Goal: Task Accomplishment & Management: Complete application form

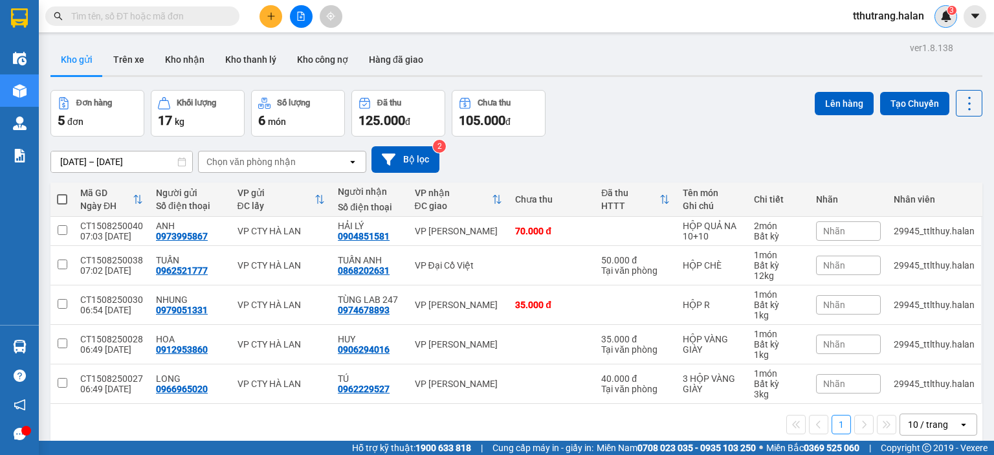
click at [940, 19] on img at bounding box center [946, 16] width 12 height 12
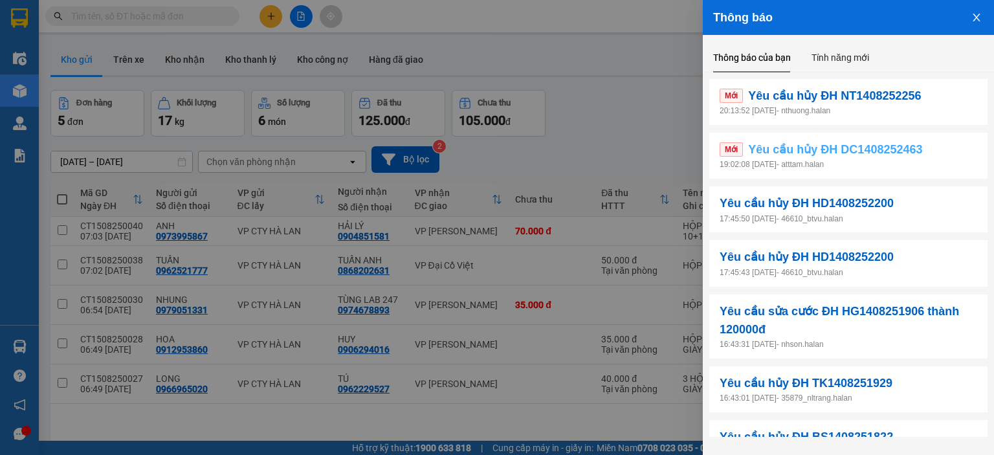
click at [933, 147] on link "Mới Yêu cầu hủy ĐH DC1408252463" at bounding box center [849, 149] width 258 height 18
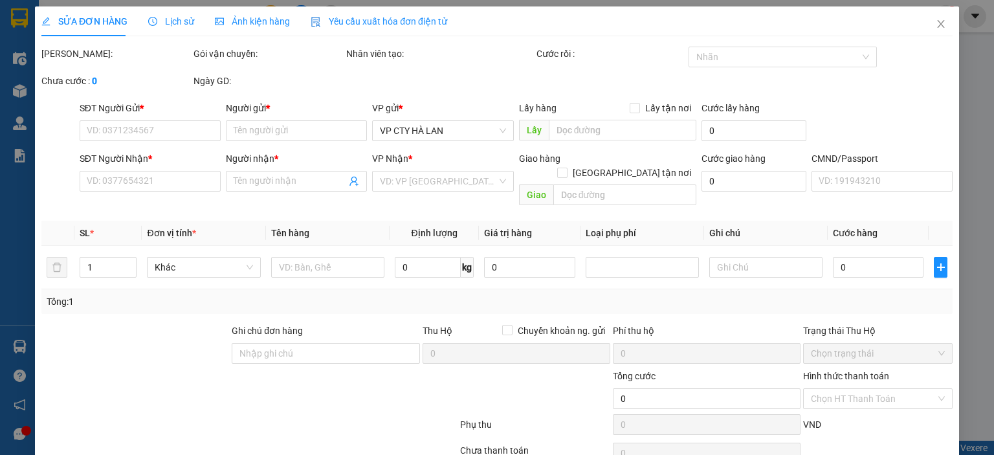
type input "0982167093"
type input "HIÊN"
type input "0969905794"
type input "HÙNG"
checkbox input "true"
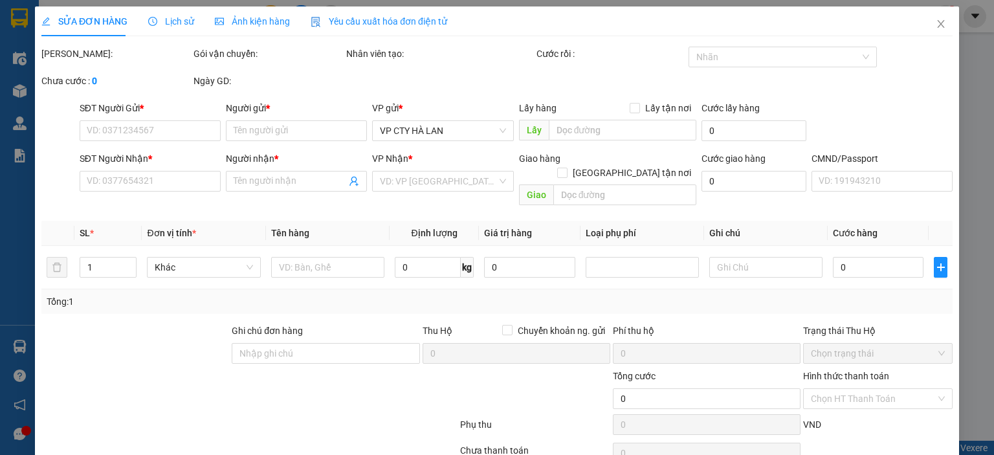
type input "40.000"
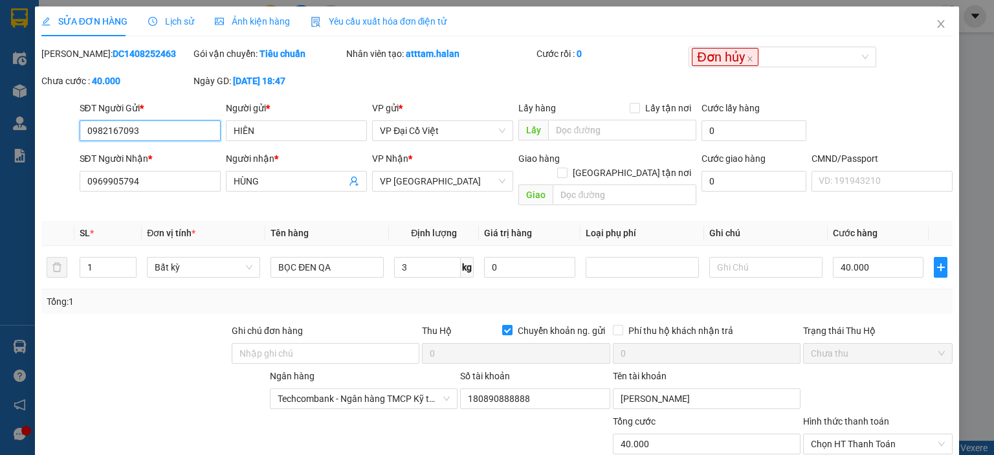
click at [161, 126] on input "0982167093" at bounding box center [150, 130] width 141 height 21
click at [174, 131] on input "0982167093" at bounding box center [150, 130] width 141 height 21
drag, startPoint x: 188, startPoint y: 131, endPoint x: 38, endPoint y: 134, distance: 149.6
click at [38, 134] on div "SỬA ĐƠN HÀNG Lịch sử Ảnh kiện hàng Yêu cầu xuất hóa đơn điện tử Total Paid Fee …" at bounding box center [497, 278] width 924 height 545
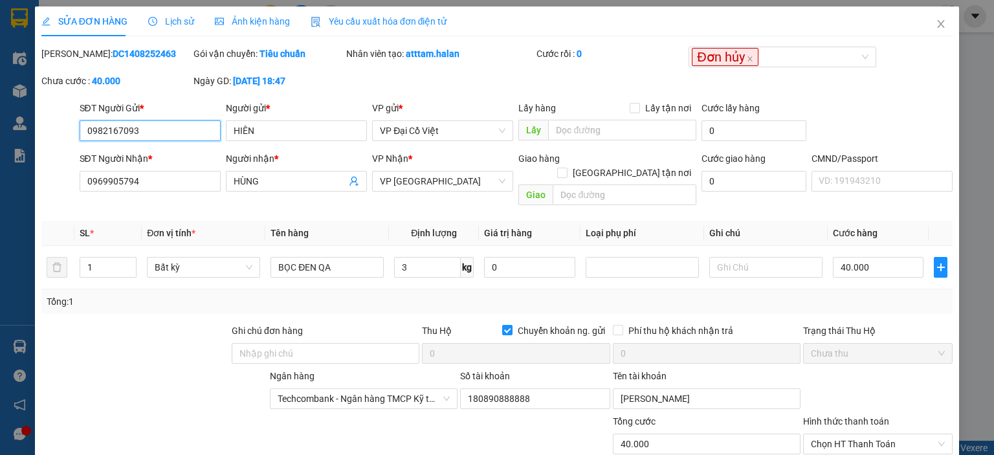
scroll to position [96, 0]
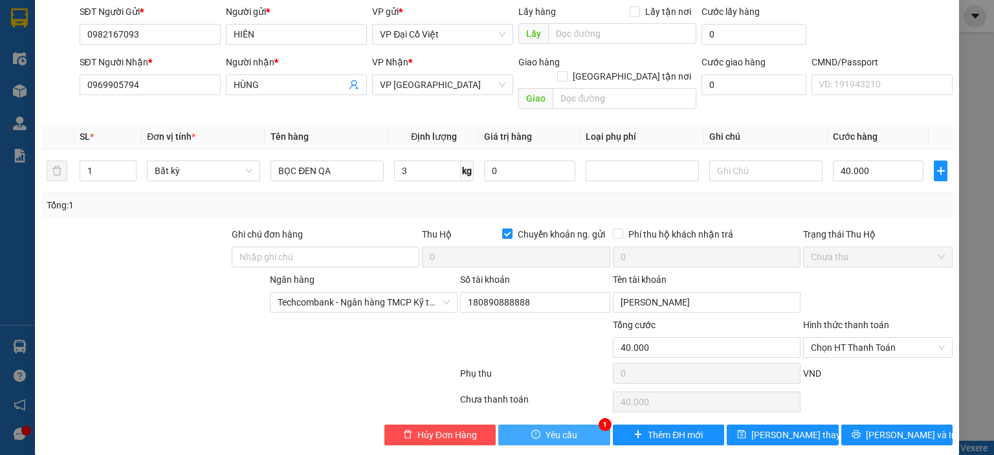
click at [572, 425] on button "Yêu cầu" at bounding box center [554, 435] width 112 height 21
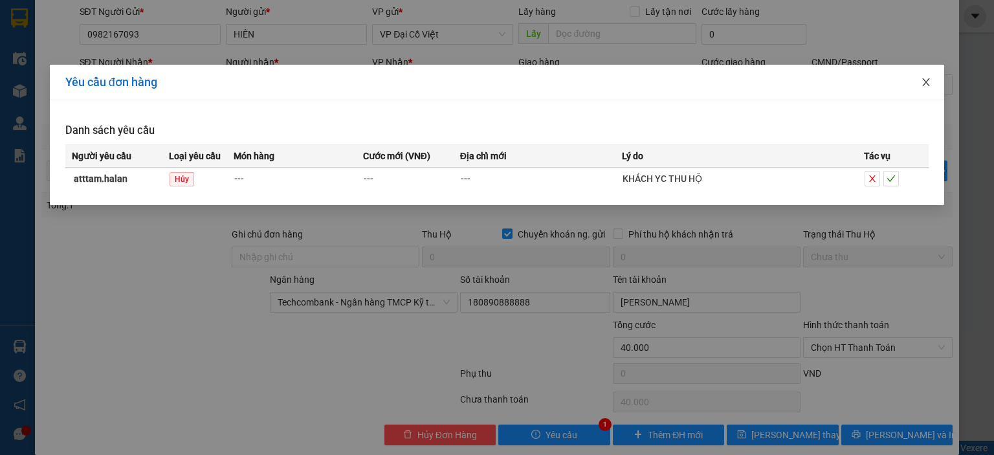
drag, startPoint x: 933, startPoint y: 80, endPoint x: 924, endPoint y: 90, distance: 12.8
click at [929, 89] on span "Close" at bounding box center [926, 83] width 36 height 36
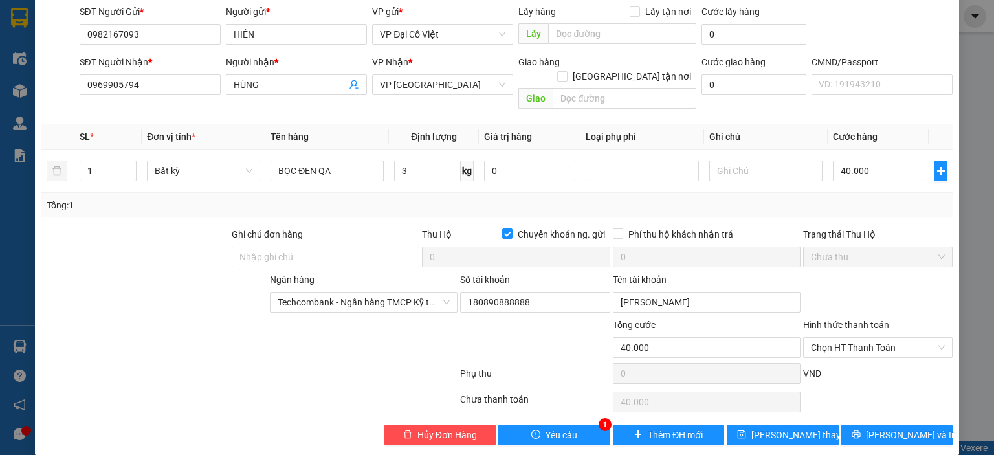
click at [970, 47] on div "SỬA ĐƠN HÀNG Lịch sử Ảnh kiện hàng Yêu cầu xuất hóa đơn điện tử Total Paid Fee …" at bounding box center [497, 227] width 994 height 455
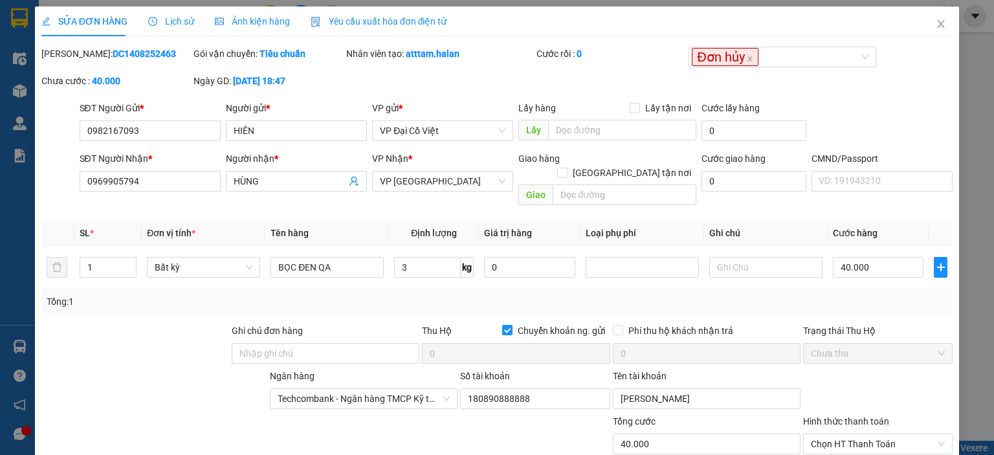
click at [972, 74] on div "SỬA ĐƠN HÀNG Lịch sử Ảnh kiện hàng Yêu cầu xuất hóa đơn điện tử Total Paid Fee …" at bounding box center [497, 227] width 994 height 455
click at [936, 24] on icon "close" at bounding box center [941, 24] width 10 height 10
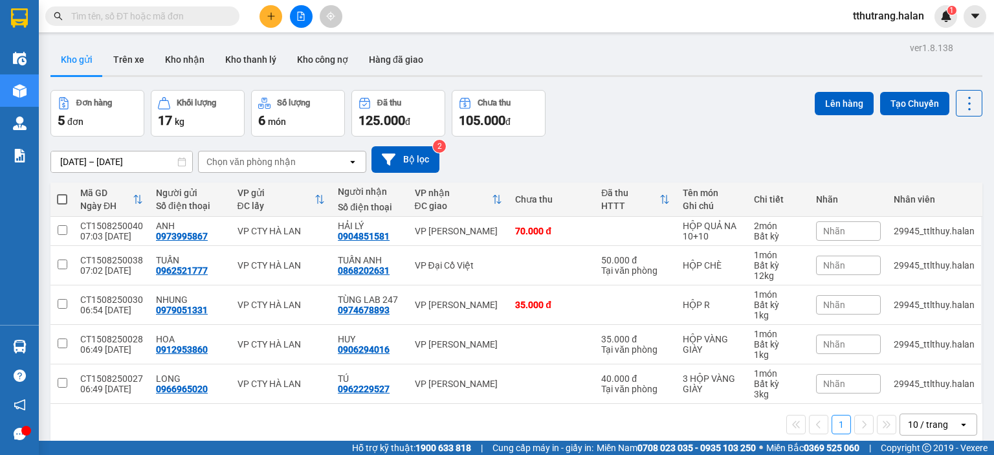
click at [158, 15] on input "text" at bounding box center [147, 16] width 153 height 14
paste input "0982167093"
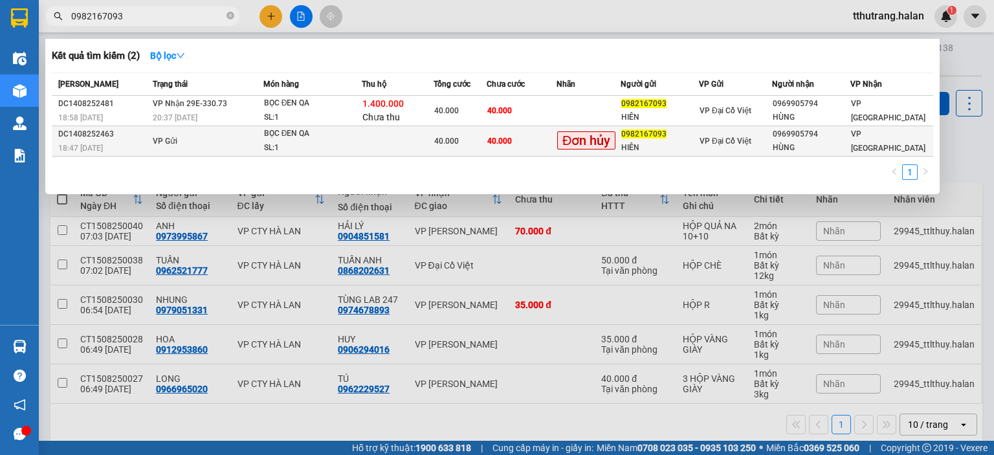
type input "0982167093"
click at [397, 139] on td at bounding box center [398, 141] width 72 height 30
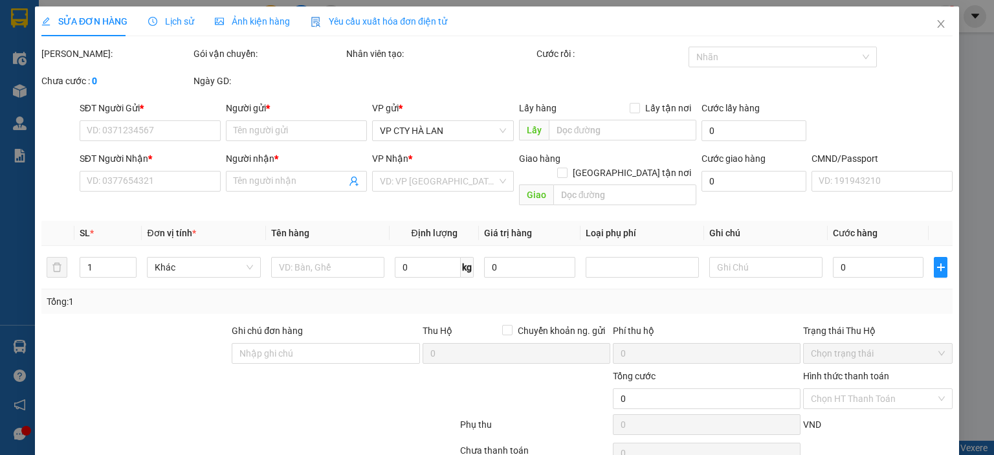
type input "0982167093"
type input "HIÊN"
type input "0969905794"
type input "HÙNG"
checkbox input "true"
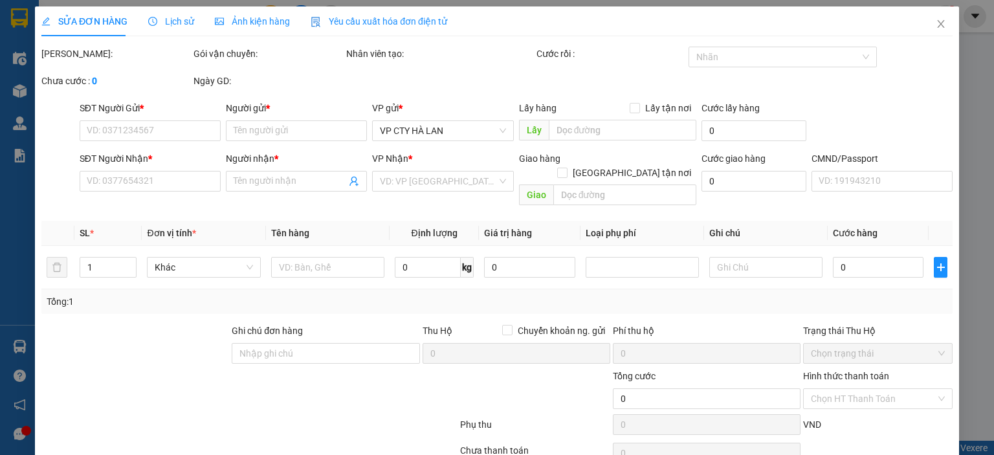
type input "40.000"
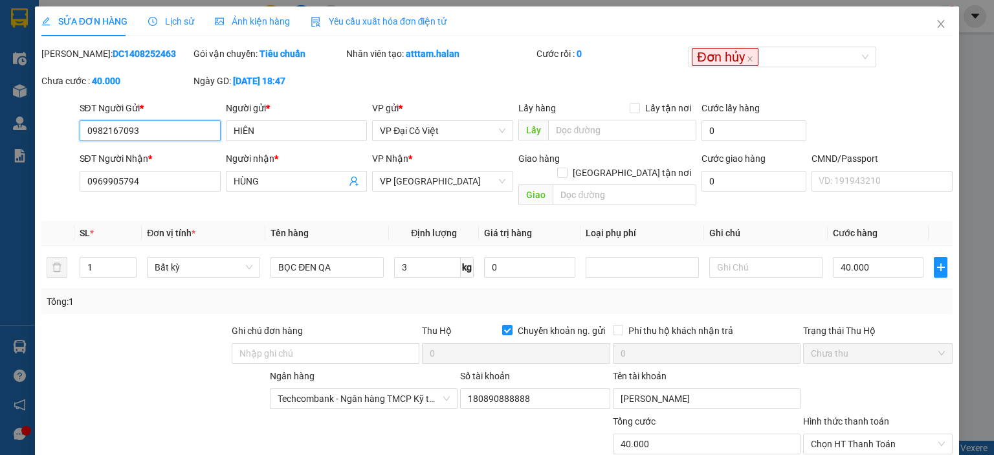
scroll to position [96, 0]
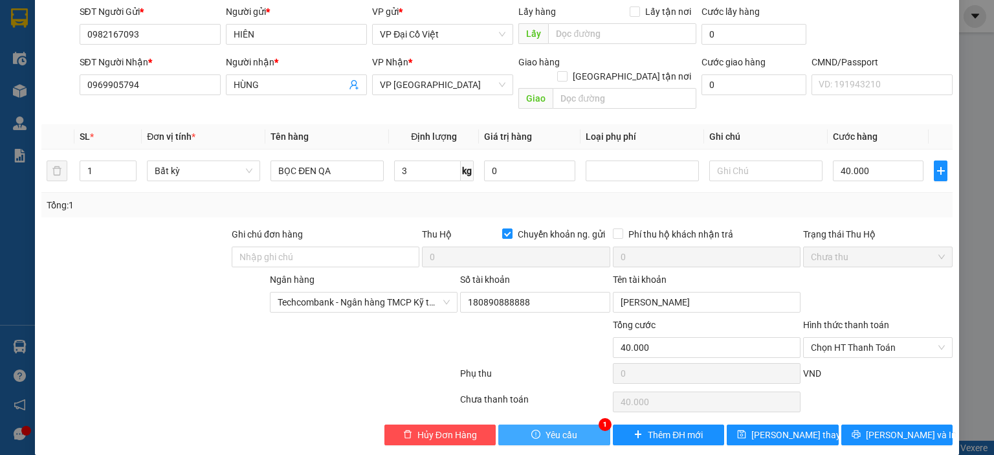
click at [559, 425] on button "Yêu cầu" at bounding box center [554, 435] width 112 height 21
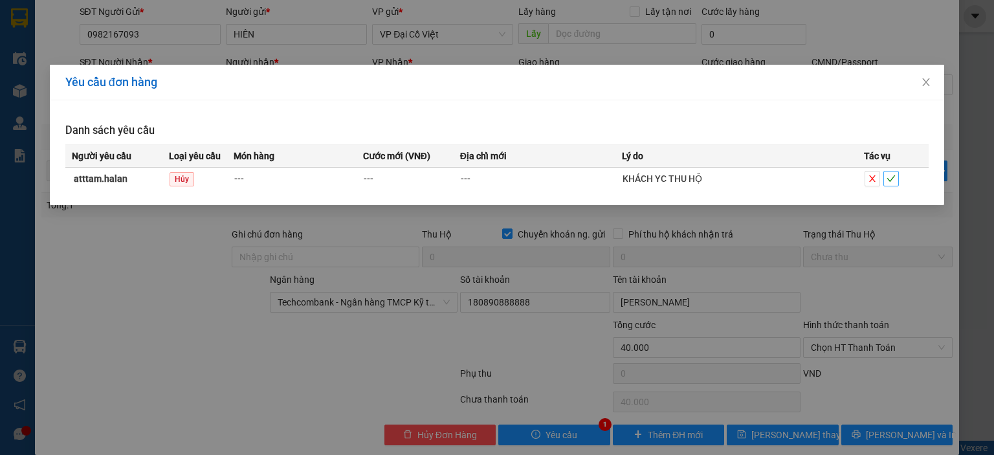
click at [893, 175] on icon "check" at bounding box center [891, 178] width 9 height 9
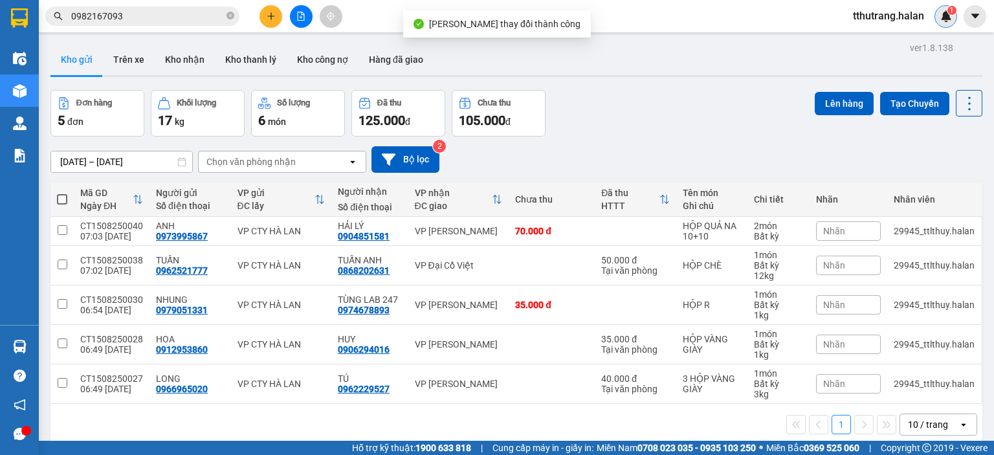
click at [944, 10] on div "1" at bounding box center [946, 16] width 23 height 23
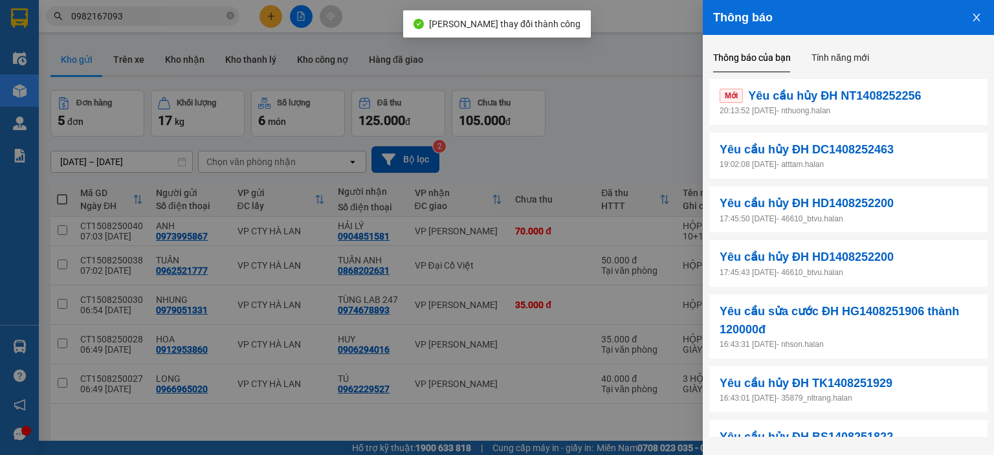
click at [881, 113] on p "20:13:52 [DATE] - nthuong.halan" at bounding box center [849, 111] width 258 height 12
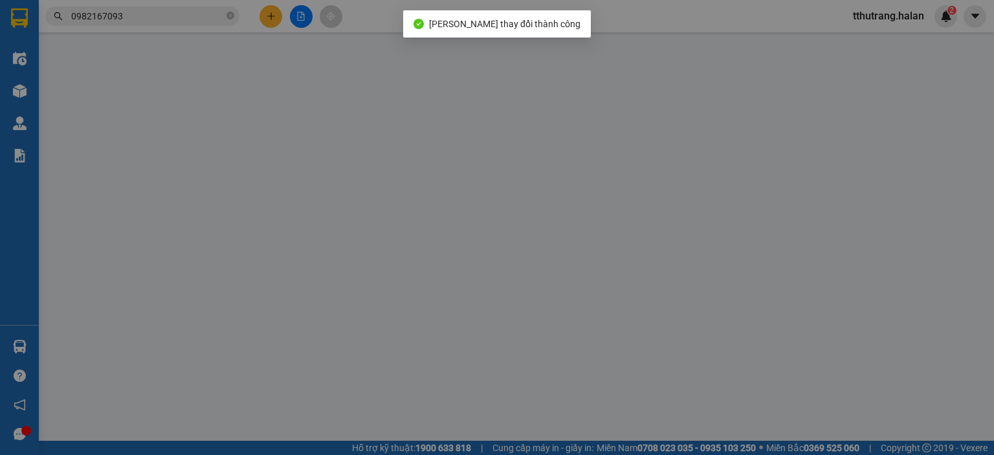
type input "02438525762"
type input "DTH"
type input "0986564709"
type input "quang toản"
type input "35.000"
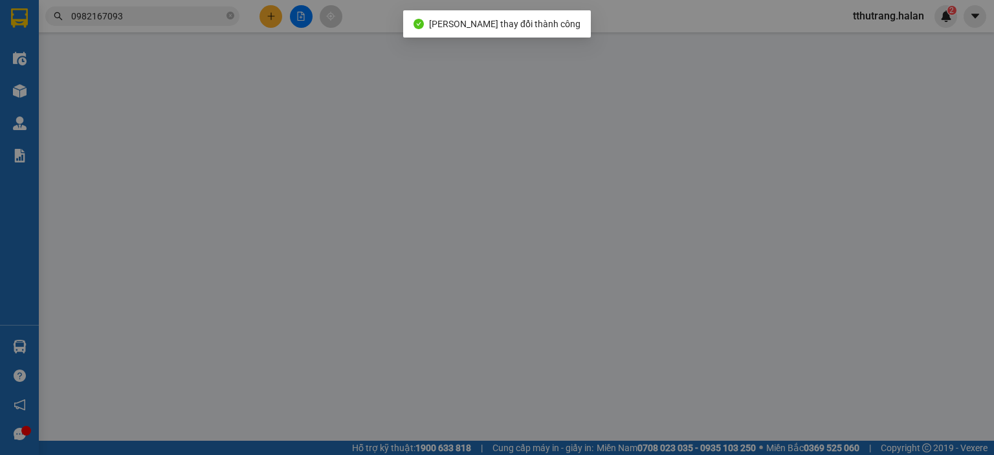
type input "35.000"
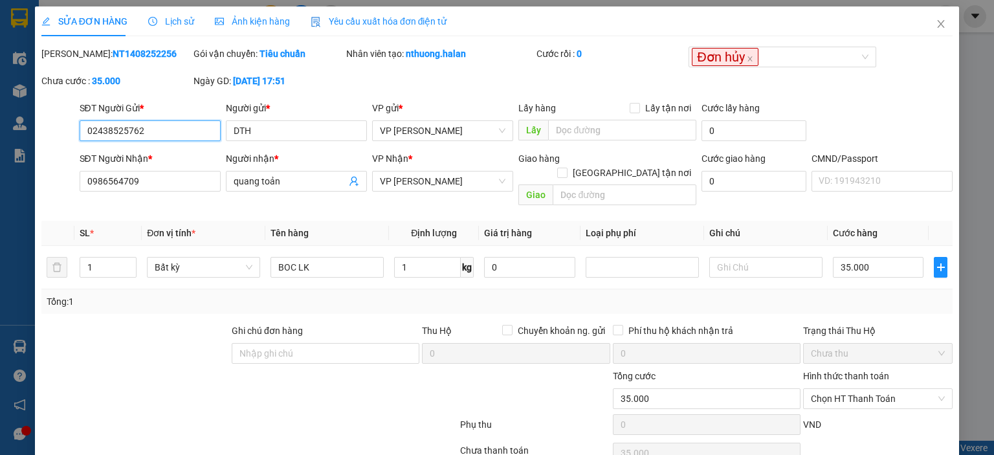
click at [147, 135] on input "02438525762" at bounding box center [150, 130] width 141 height 21
click at [193, 134] on input "02438525762" at bounding box center [150, 130] width 141 height 21
drag, startPoint x: 201, startPoint y: 131, endPoint x: 6, endPoint y: 140, distance: 195.0
click at [6, 140] on div "SỬA ĐƠN HÀNG Lịch sử Ảnh kiện hàng Yêu cầu xuất hóa đơn điện tử Total Paid Fee …" at bounding box center [497, 227] width 994 height 455
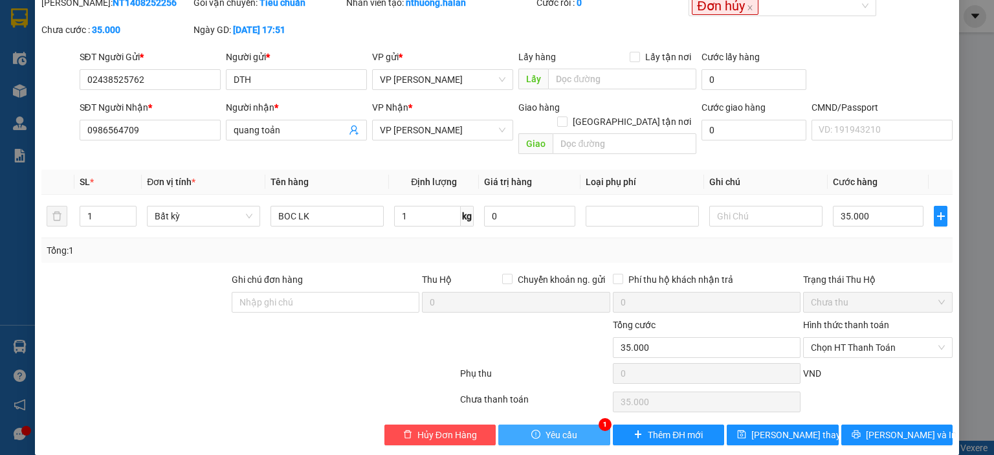
click at [557, 428] on span "Yêu cầu" at bounding box center [562, 435] width 32 height 14
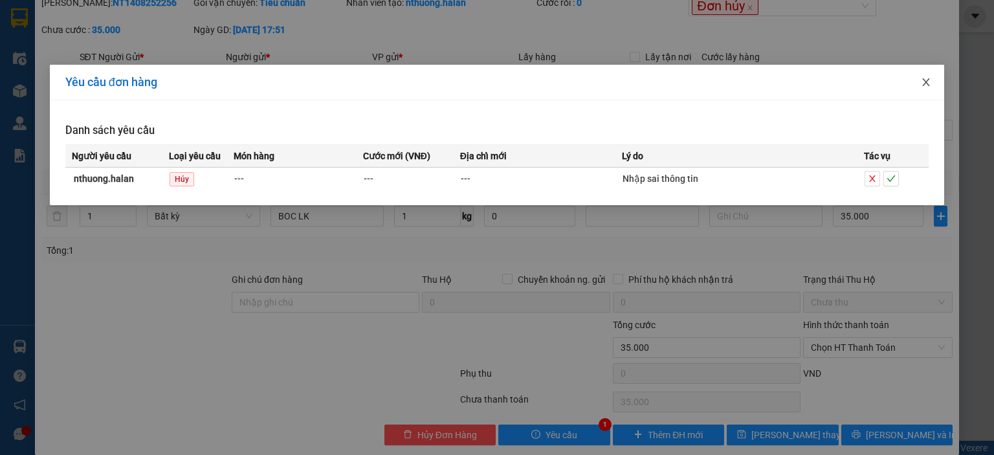
click at [925, 88] on span "Close" at bounding box center [926, 83] width 36 height 36
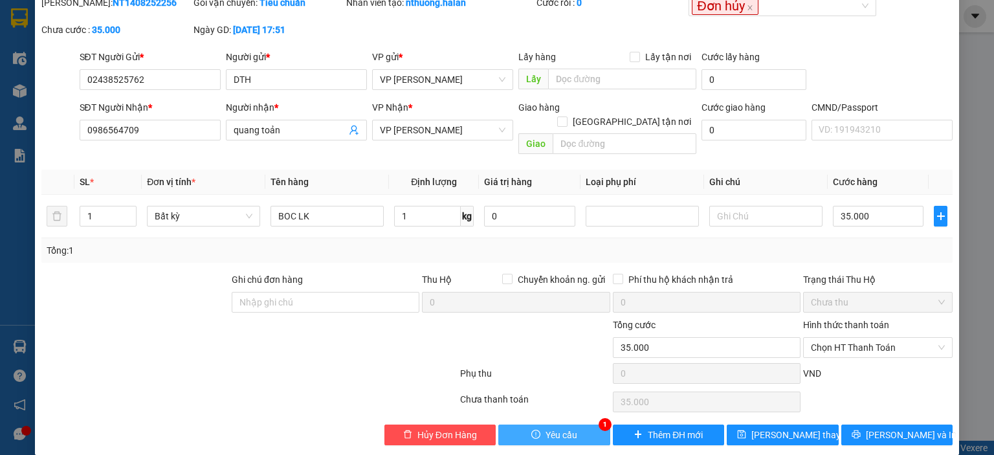
scroll to position [0, 0]
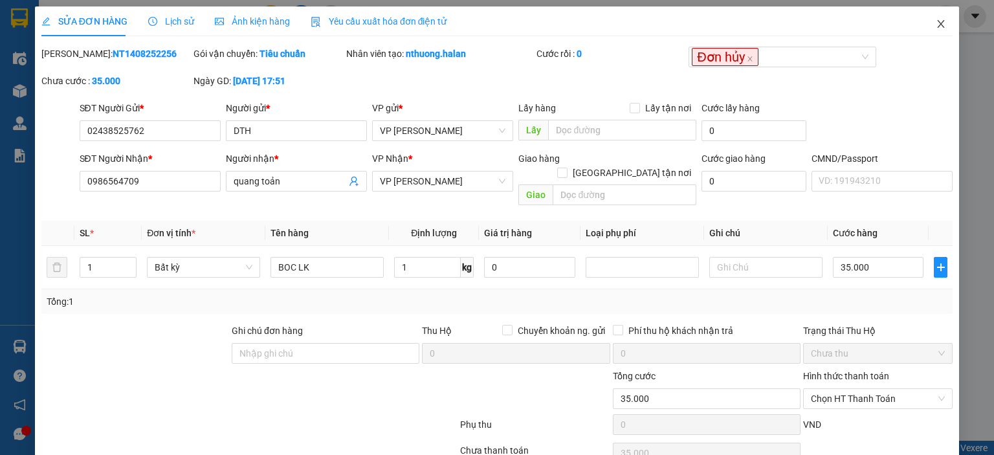
click at [939, 28] on span "Close" at bounding box center [941, 24] width 36 height 36
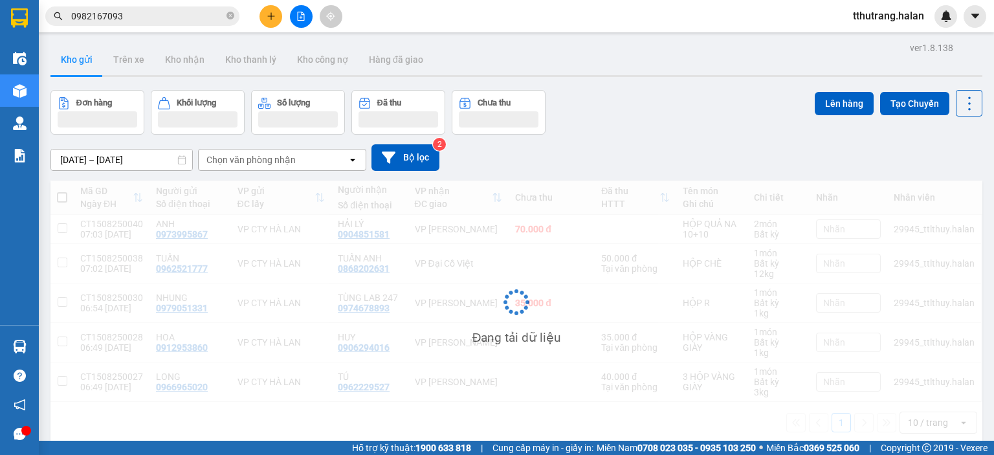
click at [489, 113] on div at bounding box center [499, 119] width 80 height 16
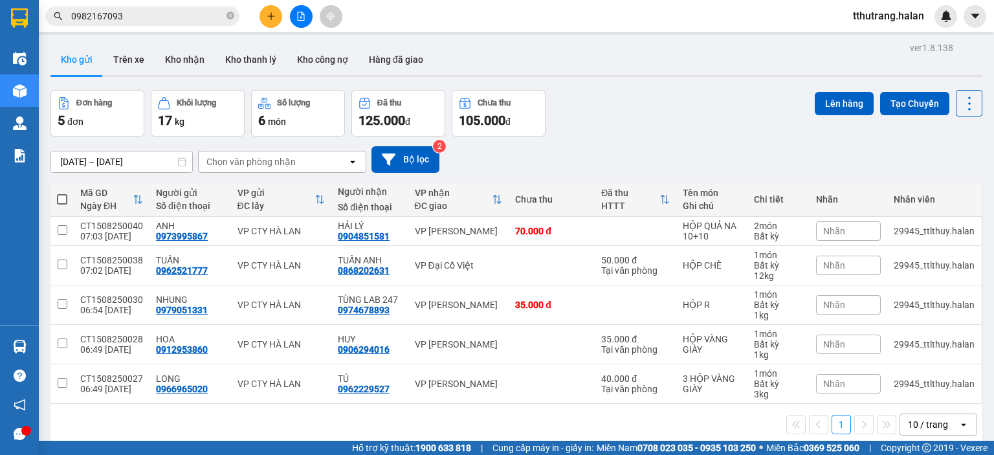
drag, startPoint x: 132, startPoint y: 12, endPoint x: 247, endPoint y: 23, distance: 115.1
click at [140, 12] on input "0982167093" at bounding box center [147, 16] width 153 height 14
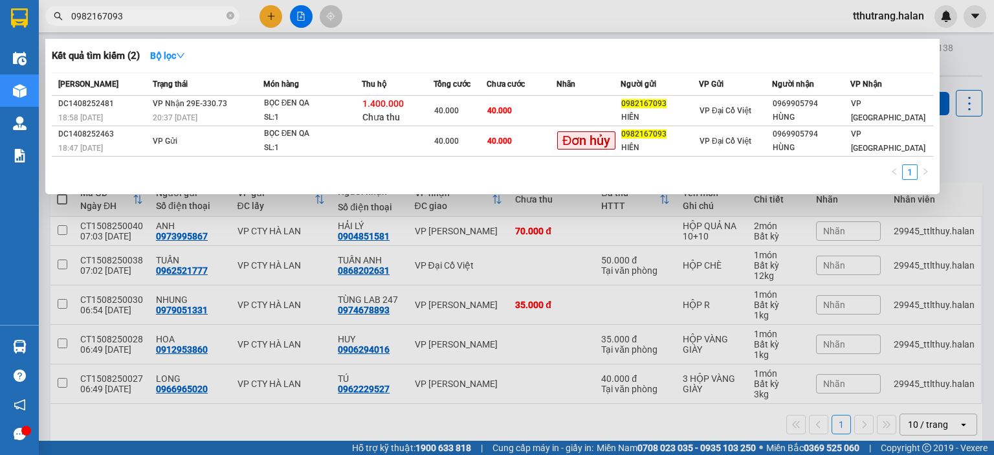
click at [234, 15] on span "0982167093" at bounding box center [142, 15] width 194 height 19
click at [232, 9] on span at bounding box center [231, 16] width 8 height 14
click at [230, 11] on span at bounding box center [231, 16] width 8 height 12
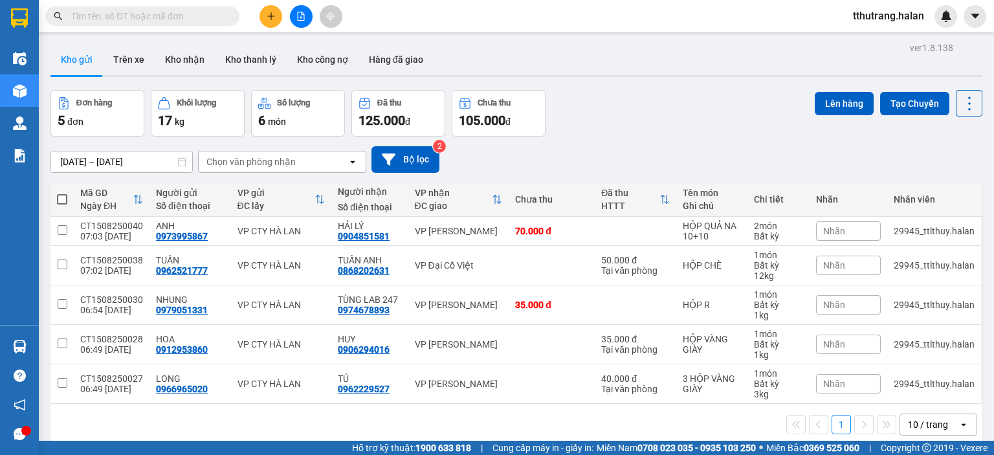
paste input "02438525762"
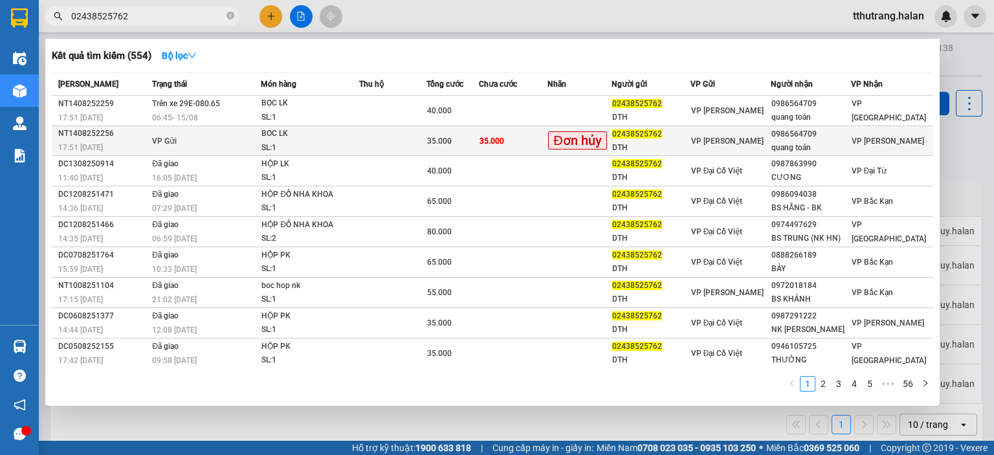
type input "02438525762"
click at [285, 136] on div "BOC LK" at bounding box center [309, 134] width 97 height 14
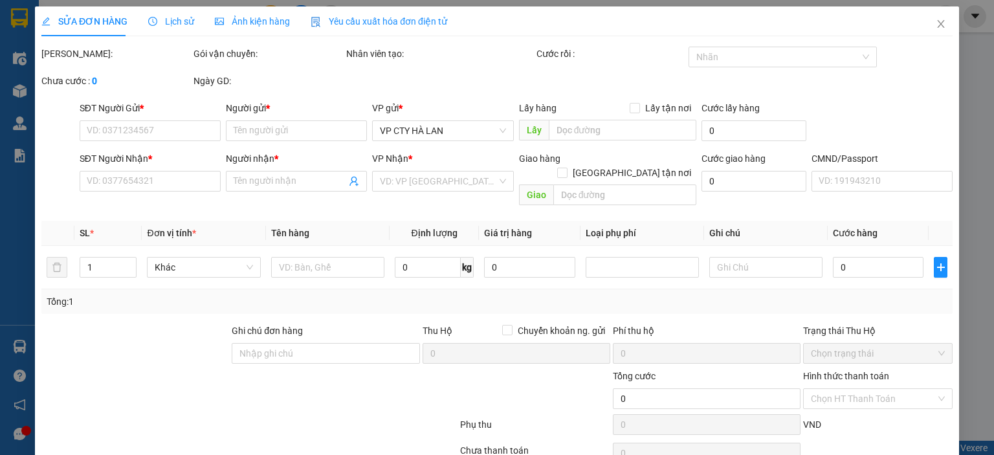
type input "02438525762"
type input "DTH"
type input "0986564709"
type input "quang toản"
type input "35.000"
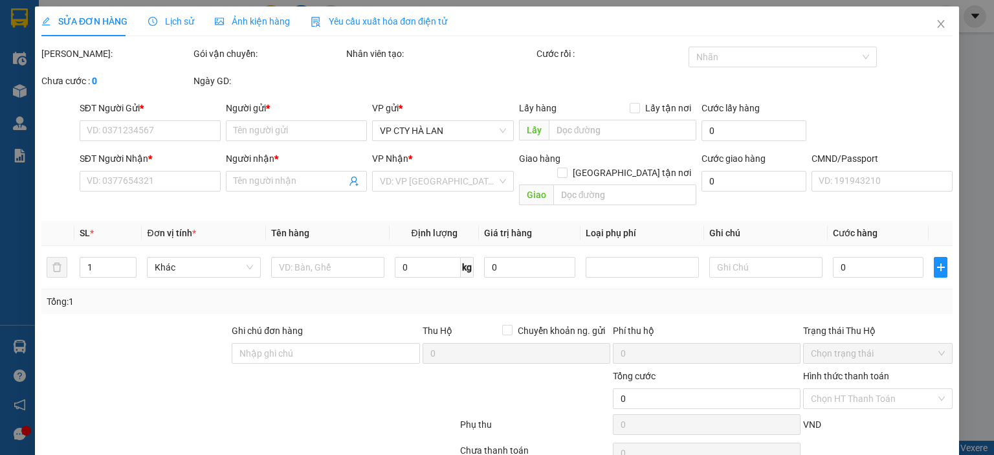
type input "35.000"
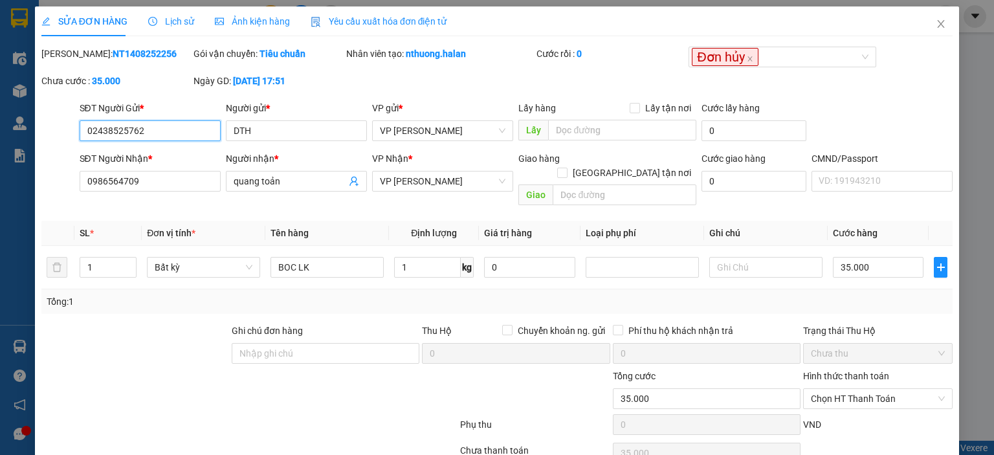
click at [149, 129] on input "02438525762" at bounding box center [150, 130] width 141 height 21
click at [166, 131] on input "02438525762" at bounding box center [150, 130] width 141 height 21
drag, startPoint x: 184, startPoint y: 131, endPoint x: 47, endPoint y: 131, distance: 137.2
click at [47, 131] on div "SĐT Người Gửi * 02438525762 02438525762 Người gửi * DTH VP gửi * VP [PERSON_NAM…" at bounding box center [497, 123] width 914 height 45
click at [936, 23] on icon "close" at bounding box center [941, 24] width 10 height 10
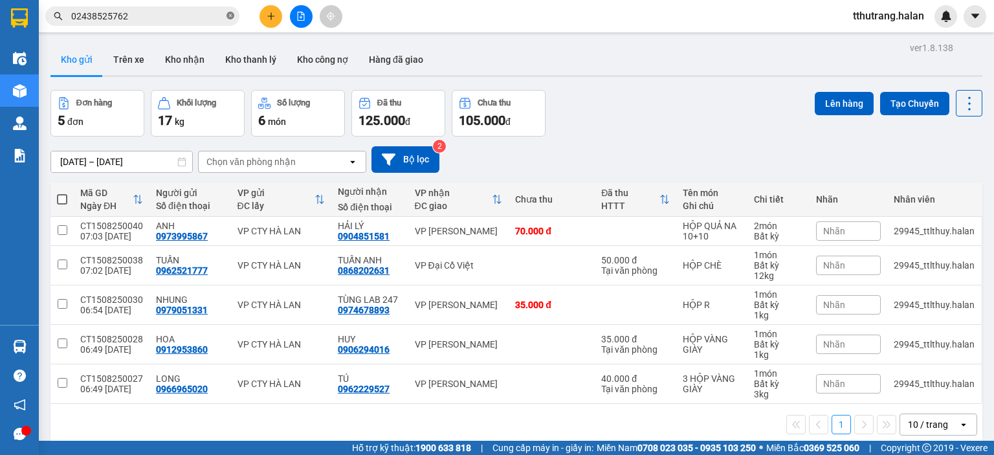
click at [228, 19] on icon "close-circle" at bounding box center [231, 16] width 8 height 8
paste input "02438525762"
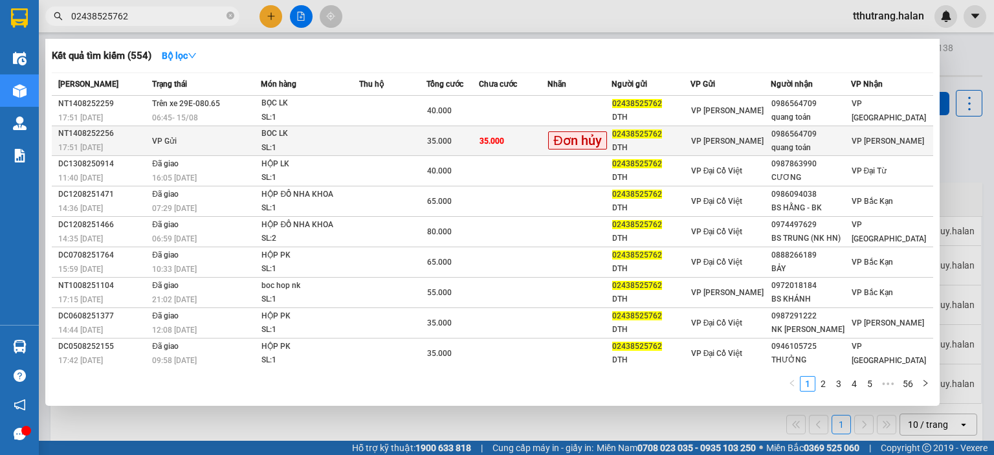
type input "02438525762"
click at [487, 139] on span "35.000" at bounding box center [492, 141] width 25 height 9
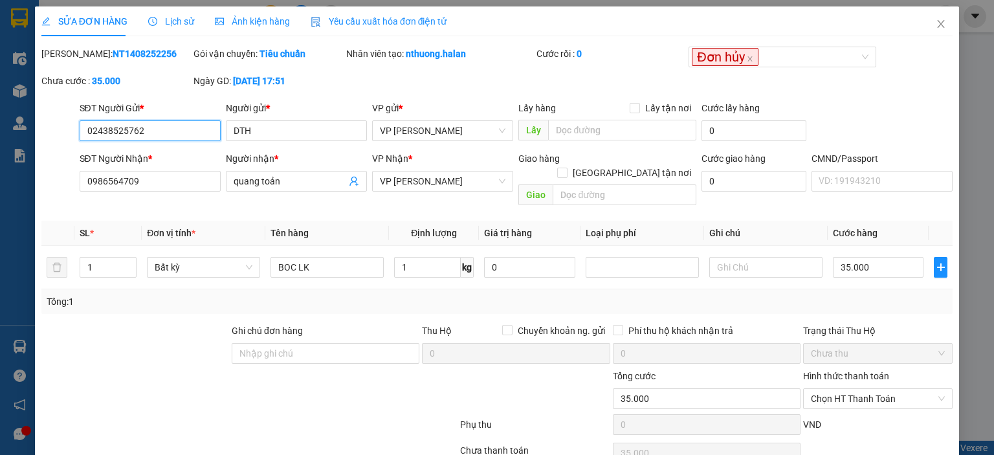
scroll to position [51, 0]
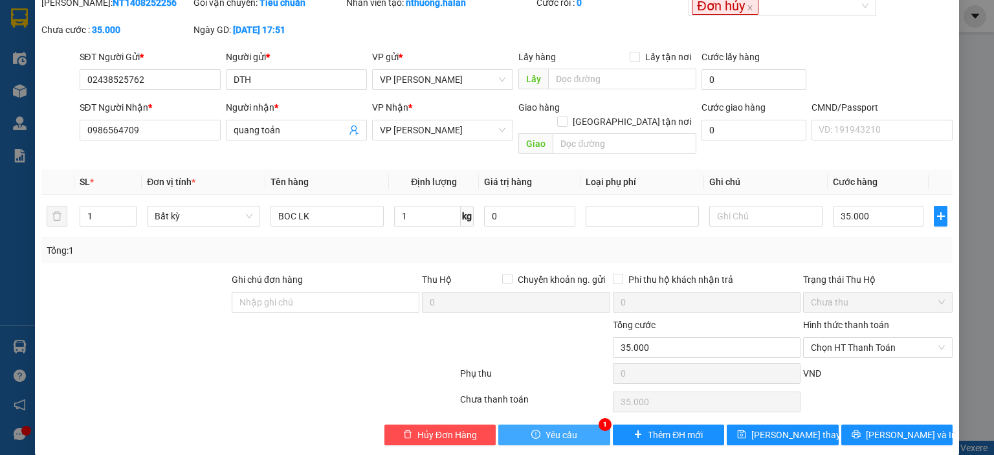
click at [580, 425] on button "Yêu cầu" at bounding box center [554, 435] width 112 height 21
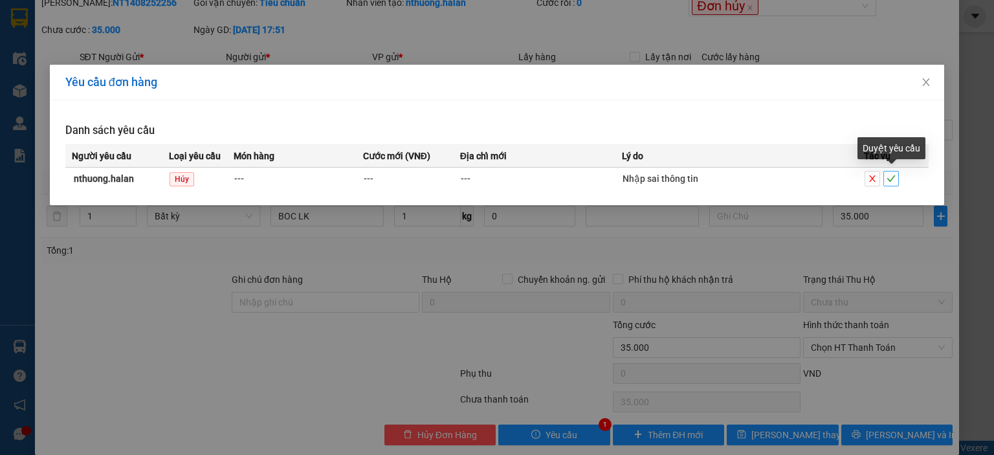
click at [889, 177] on icon "check" at bounding box center [891, 178] width 9 height 9
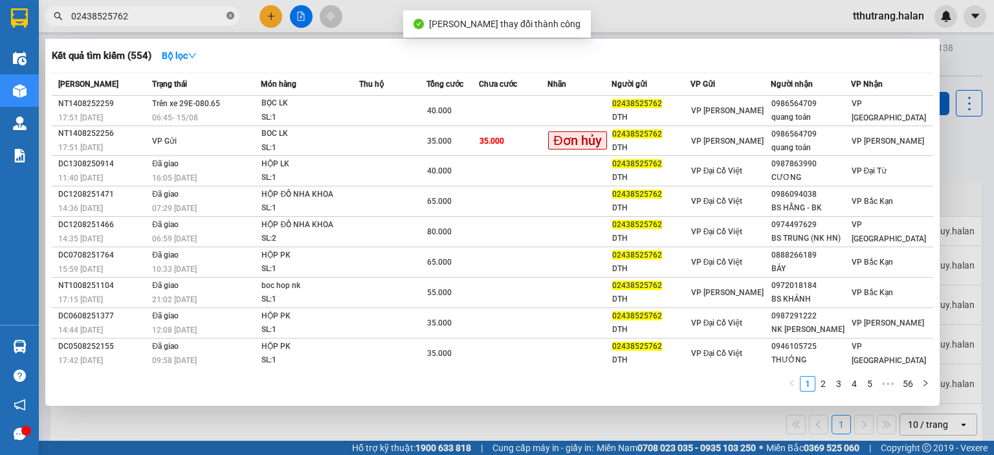
click at [233, 16] on icon "close-circle" at bounding box center [231, 16] width 8 height 8
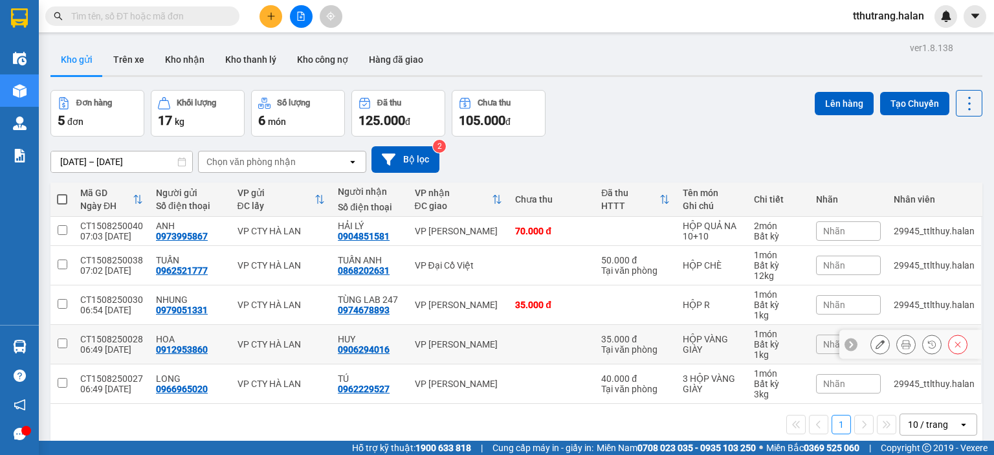
scroll to position [60, 0]
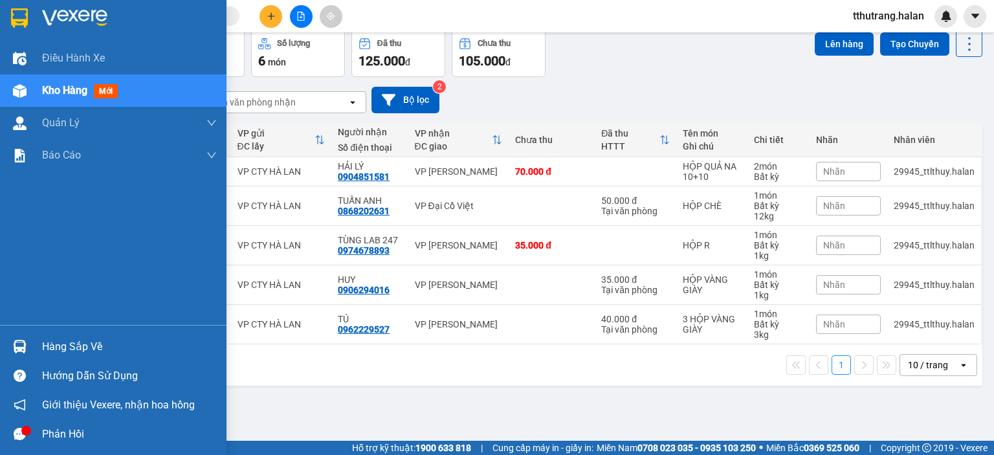
click at [20, 429] on icon "message" at bounding box center [20, 434] width 12 height 12
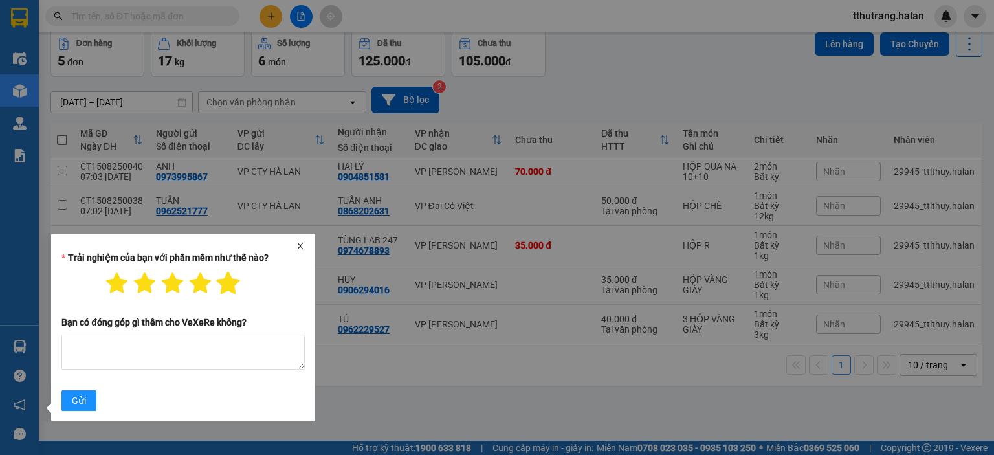
click at [223, 288] on icon "star" at bounding box center [228, 283] width 23 height 23
click at [85, 396] on span "Gửi" at bounding box center [79, 401] width 14 height 14
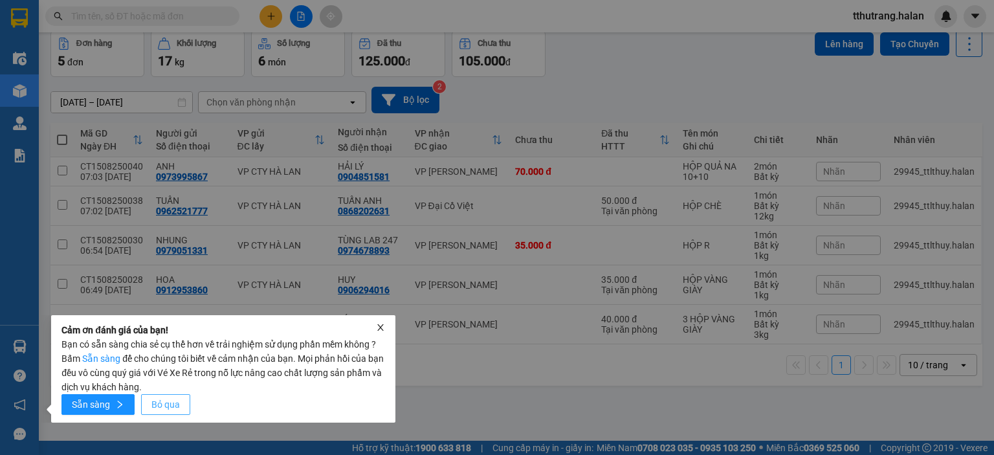
click at [179, 406] on button "Bỏ qua" at bounding box center [165, 404] width 49 height 21
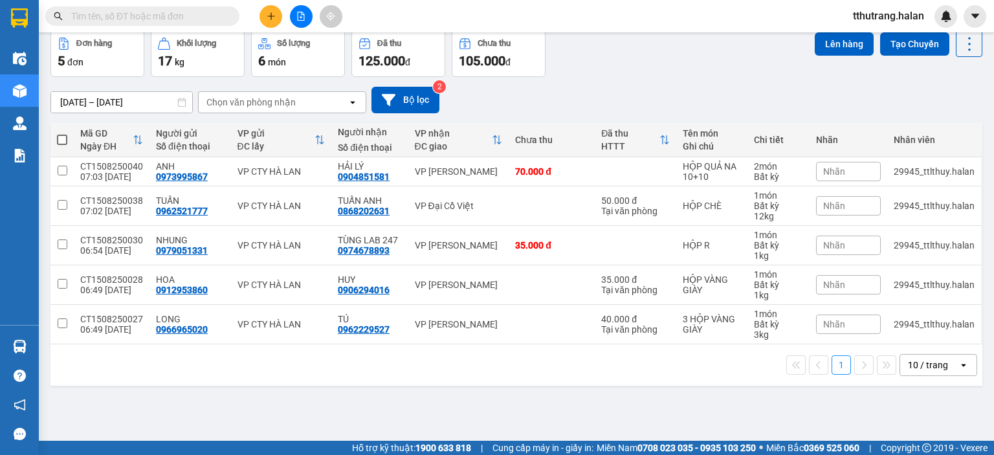
click at [427, 450] on strong "1900 633 818" at bounding box center [444, 448] width 56 height 10
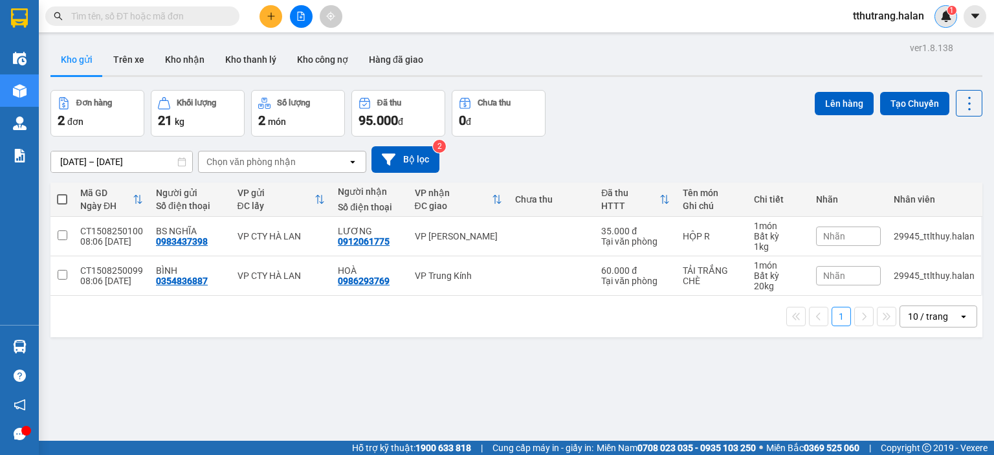
click at [937, 12] on div "1" at bounding box center [946, 16] width 23 height 23
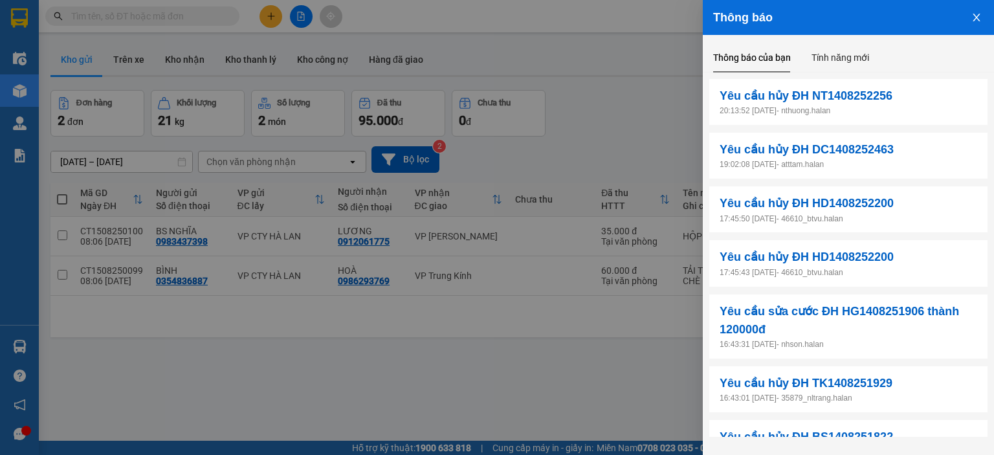
click at [973, 19] on icon "close" at bounding box center [977, 17] width 10 height 10
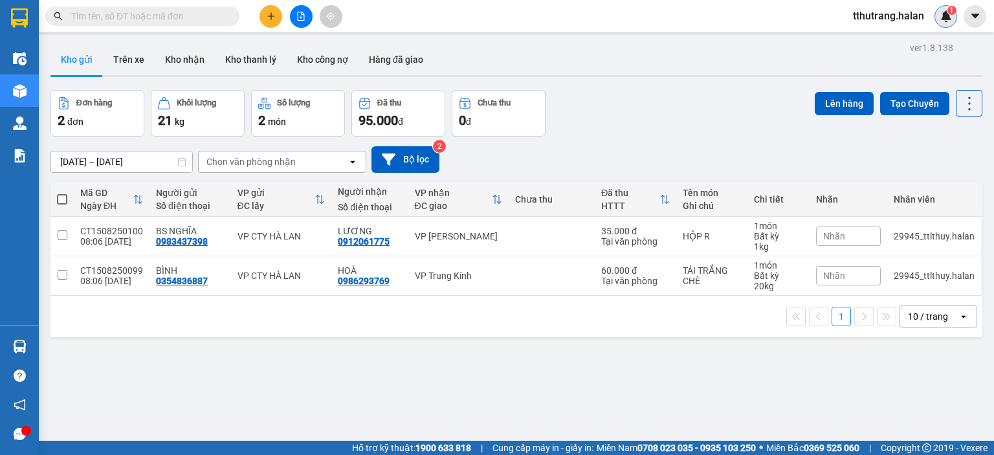
click at [948, 18] on img at bounding box center [946, 16] width 12 height 12
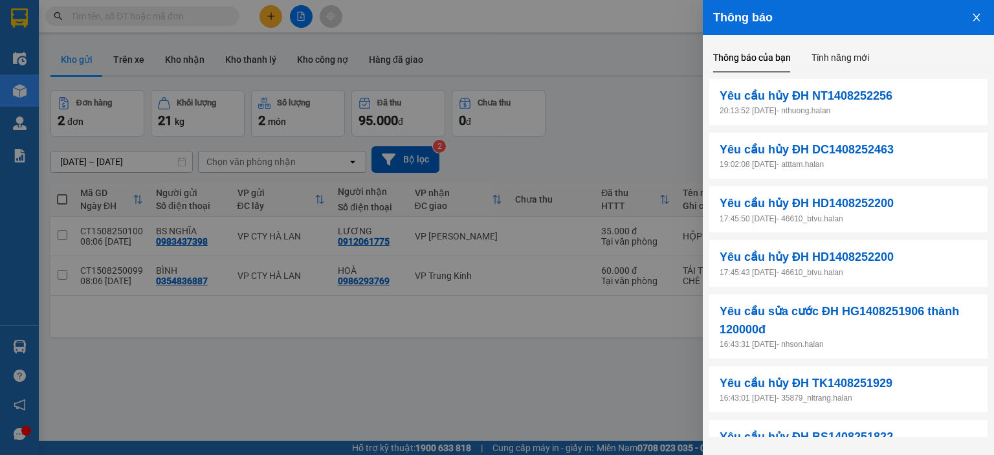
click at [983, 19] on button "Close" at bounding box center [976, 16] width 35 height 33
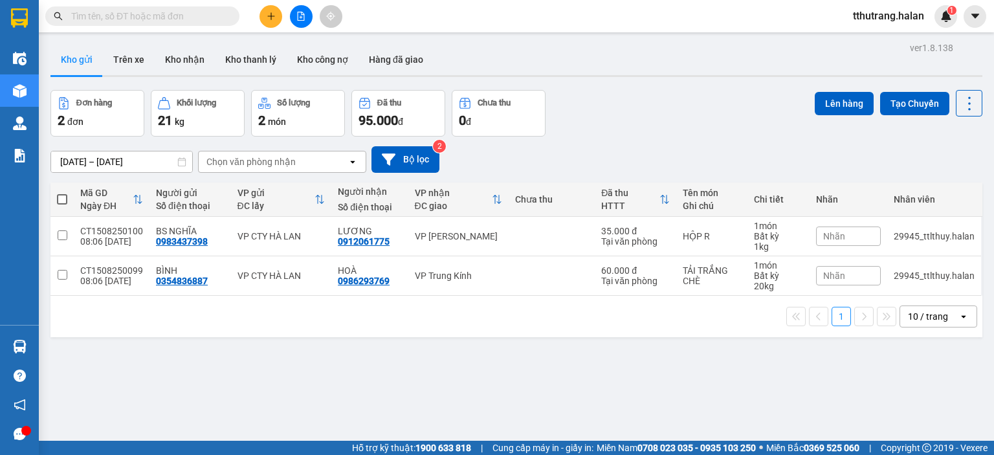
click at [178, 16] on input "text" at bounding box center [147, 16] width 153 height 14
click at [953, 23] on div "1" at bounding box center [946, 16] width 23 height 23
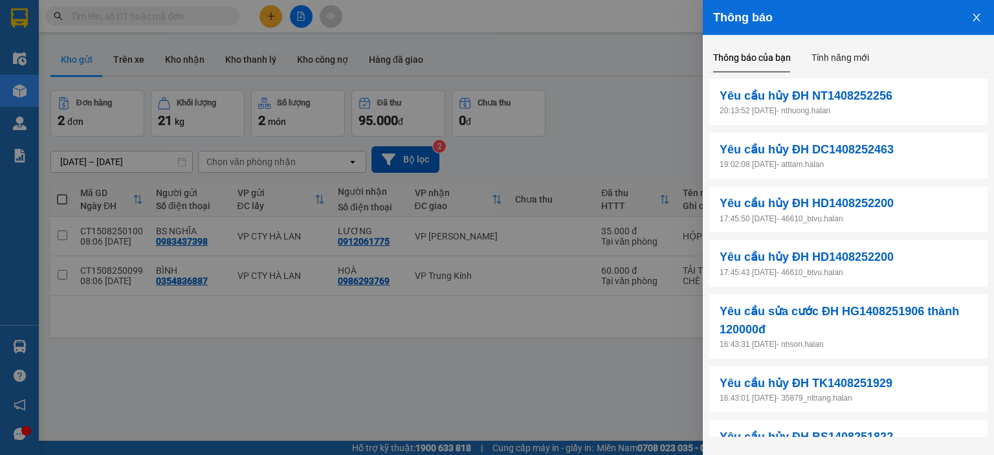
click at [979, 18] on icon "close" at bounding box center [977, 17] width 10 height 10
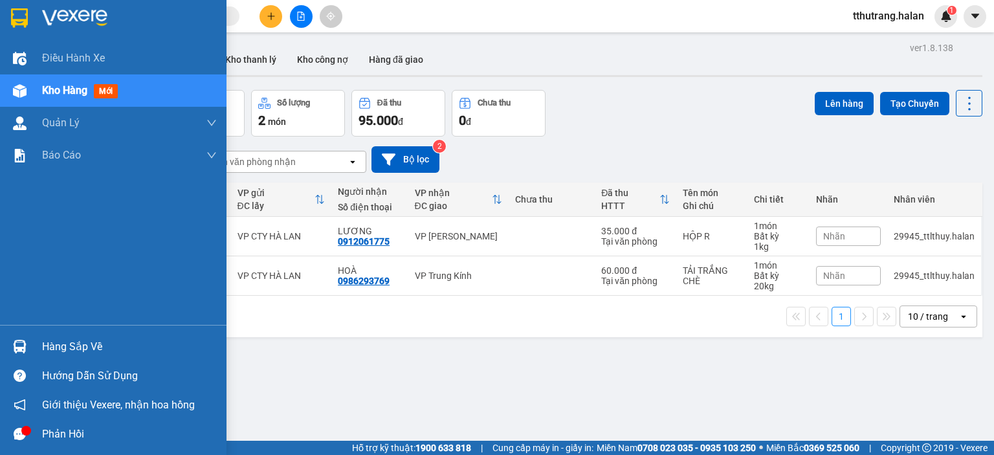
click at [37, 432] on div "Phản hồi" at bounding box center [113, 433] width 227 height 29
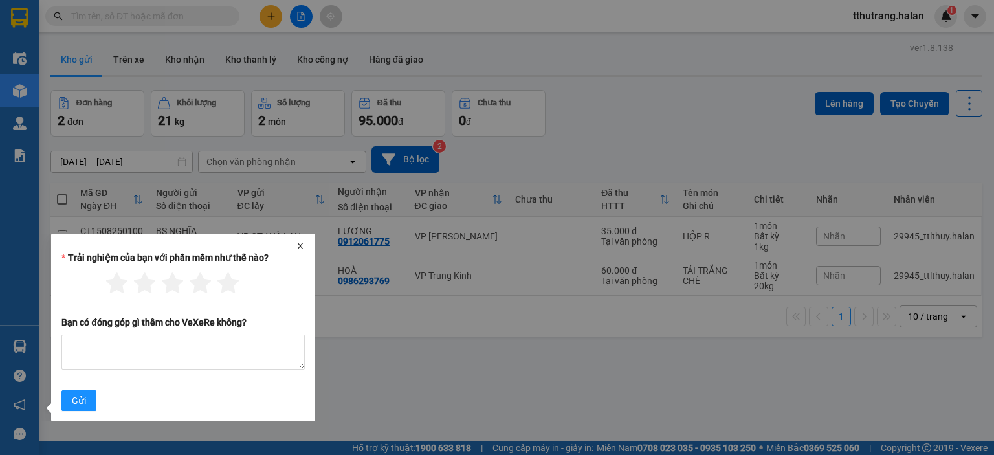
click at [301, 248] on icon "close" at bounding box center [300, 245] width 9 height 9
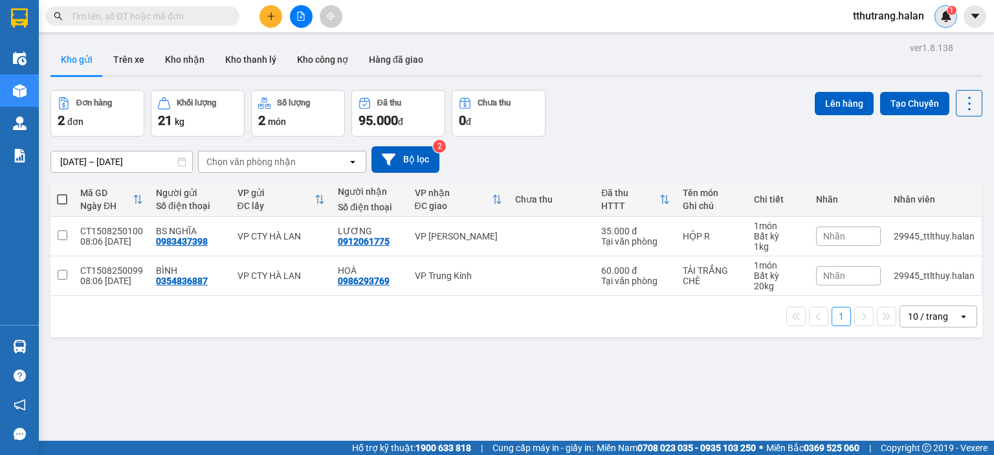
click at [948, 16] on img at bounding box center [946, 16] width 12 height 12
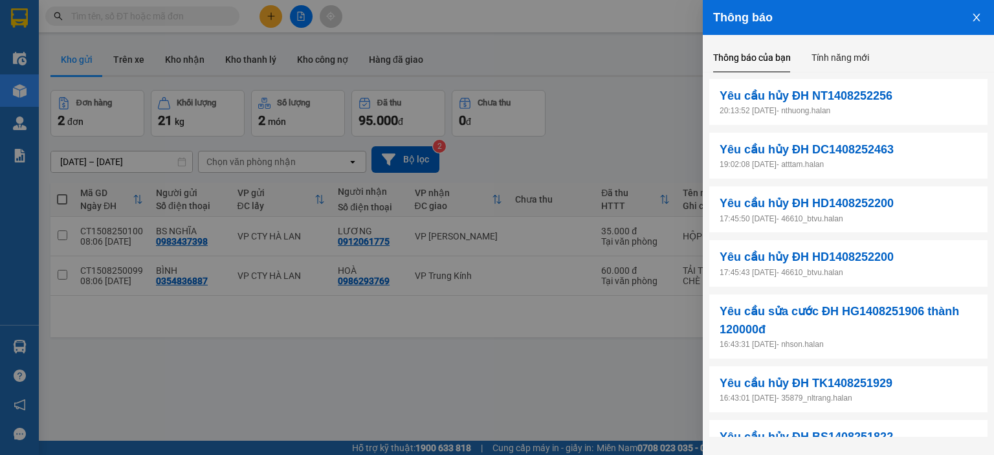
click at [979, 16] on icon "close" at bounding box center [977, 17] width 10 height 10
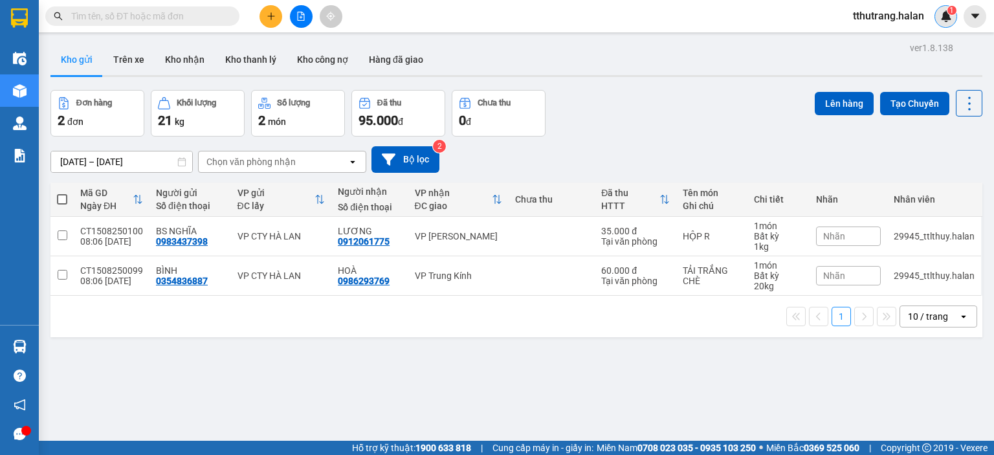
click at [946, 17] on img at bounding box center [946, 16] width 12 height 12
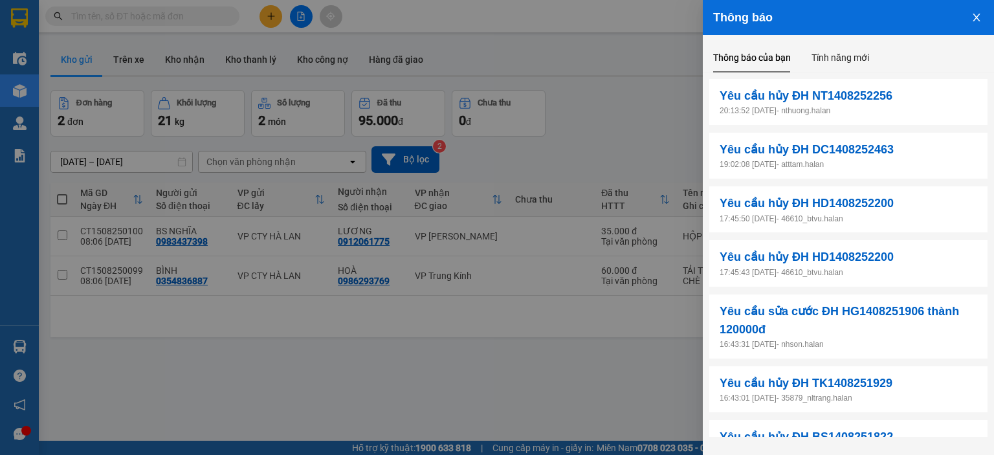
click at [970, 16] on button "Close" at bounding box center [976, 16] width 35 height 33
